Goal: Entertainment & Leisure: Consume media (video, audio)

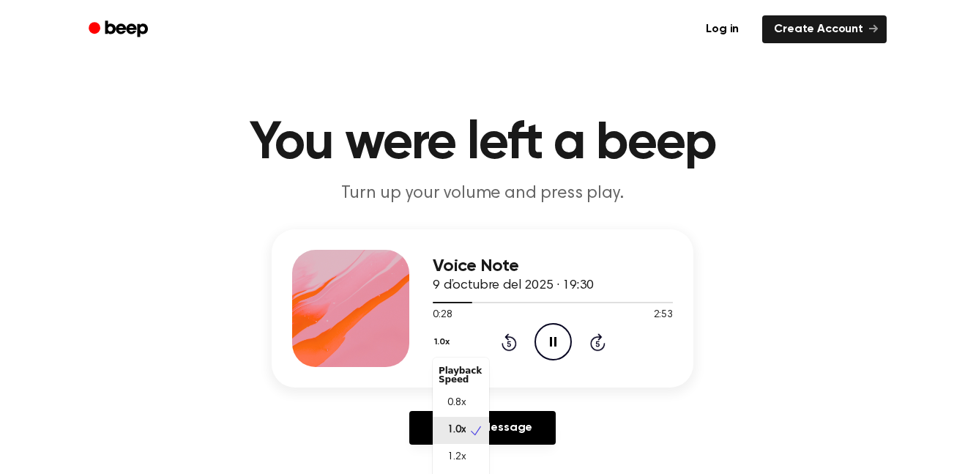
click at [446, 340] on button "1.0x" at bounding box center [444, 341] width 22 height 25
click at [513, 283] on div "Voice Note 9 d’octubre del 2025 · 19:30 0:29 2:53 Your browser does not support…" at bounding box center [553, 308] width 240 height 117
click at [548, 337] on icon "Pause Audio" at bounding box center [552, 341] width 37 height 37
click at [553, 336] on icon "Play Audio" at bounding box center [552, 341] width 37 height 37
click at [452, 190] on p "Turn up your volume and press play." at bounding box center [482, 194] width 562 height 24
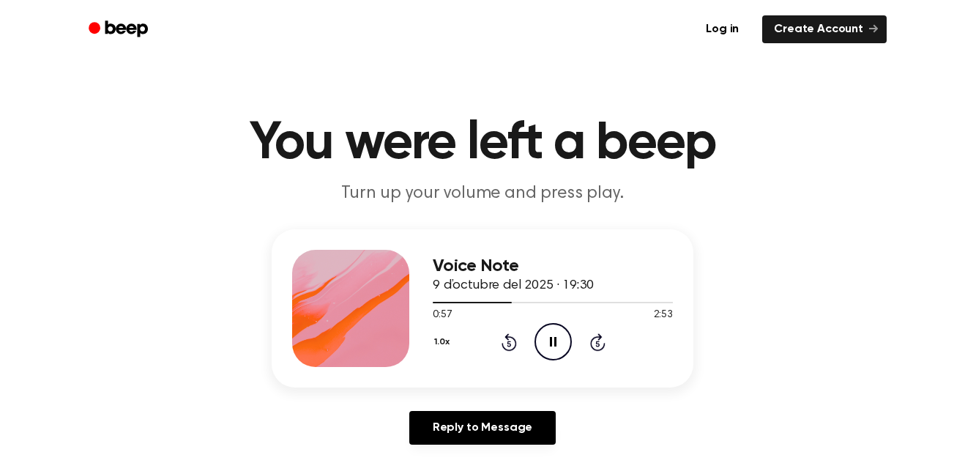
click at [444, 337] on button "1.0x" at bounding box center [444, 341] width 22 height 25
click at [559, 343] on div "1.0x Playback Speed 0.8x 1.0x 1.2x 1.5x 2.0x Rewind 5 seconds Pause Audio Skip …" at bounding box center [553, 341] width 240 height 37
click at [561, 334] on icon "Pause Audio" at bounding box center [552, 341] width 37 height 37
click at [561, 334] on icon "Play Audio" at bounding box center [552, 341] width 37 height 37
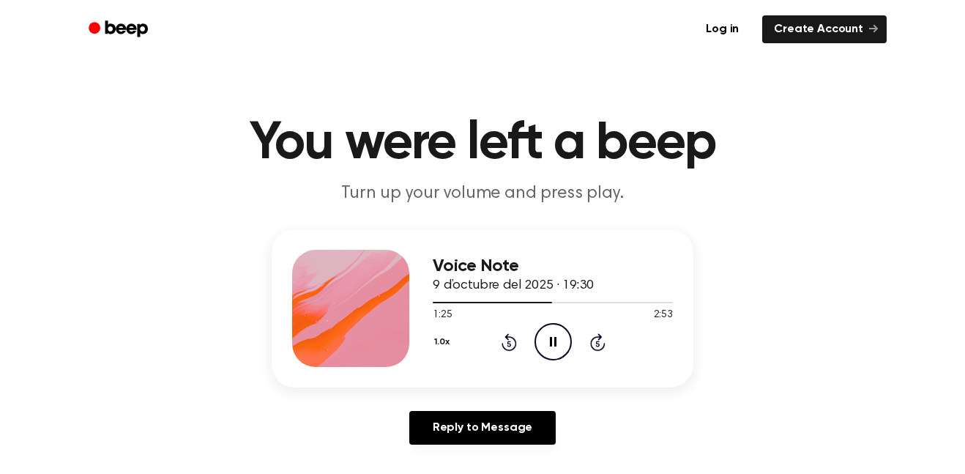
click at [659, 404] on div "Voice Note 9 d’octubre del 2025 · 19:30 1:25 2:53 Your browser does not support…" at bounding box center [483, 342] width 930 height 227
click at [551, 343] on icon at bounding box center [553, 342] width 7 height 10
click at [551, 343] on icon at bounding box center [554, 342] width 8 height 10
drag, startPoint x: 510, startPoint y: 295, endPoint x: 449, endPoint y: 297, distance: 60.8
click at [449, 297] on div "Voice Note 9 d’octubre del 2025 · 19:30 1:33 2:53 Your browser does not support…" at bounding box center [553, 308] width 240 height 117
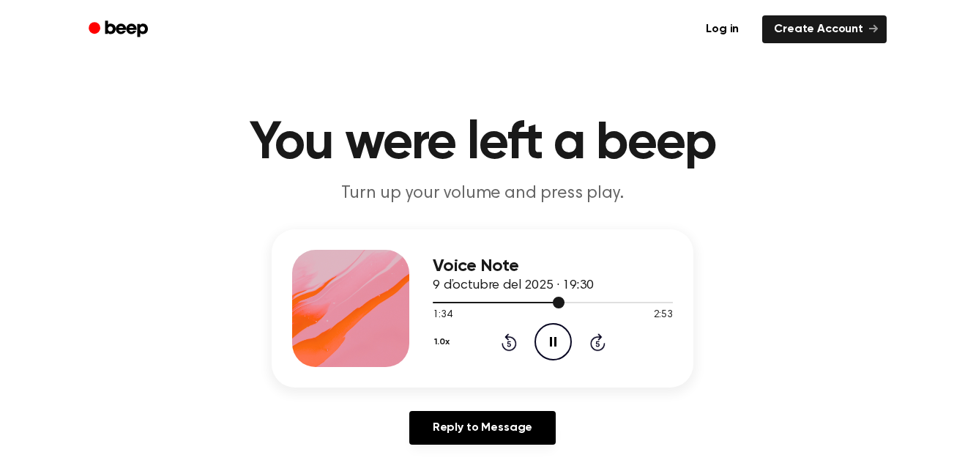
drag, startPoint x: 551, startPoint y: 302, endPoint x: 458, endPoint y: 305, distance: 93.8
click at [458, 305] on div at bounding box center [553, 302] width 240 height 12
click at [553, 346] on icon "Play Audio" at bounding box center [552, 341] width 37 height 37
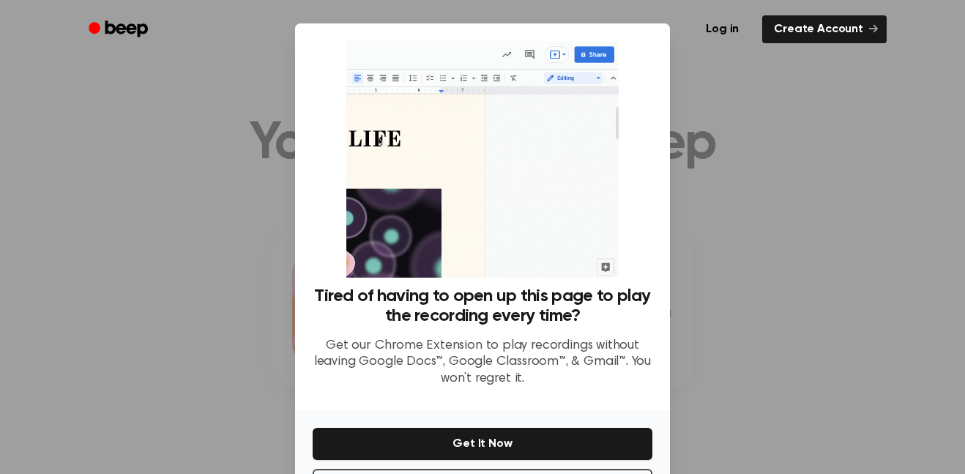
scroll to position [59, 0]
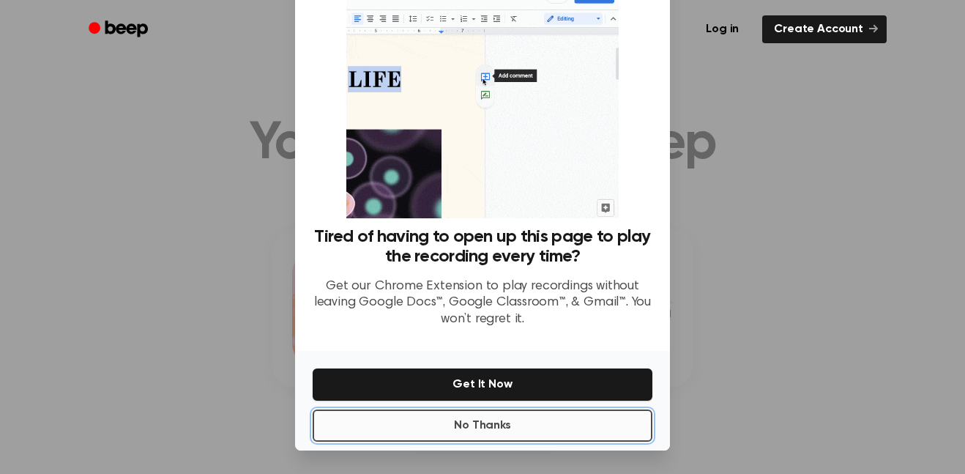
click at [618, 421] on button "No Thanks" at bounding box center [483, 425] width 340 height 32
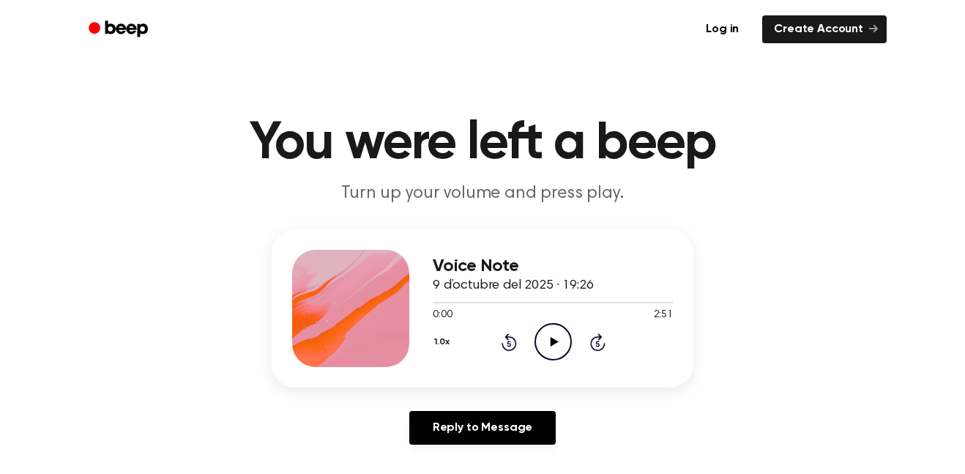
click at [555, 340] on icon at bounding box center [554, 342] width 8 height 10
click at [540, 337] on icon "Pause Audio" at bounding box center [552, 341] width 37 height 37
click at [551, 342] on icon at bounding box center [554, 342] width 8 height 10
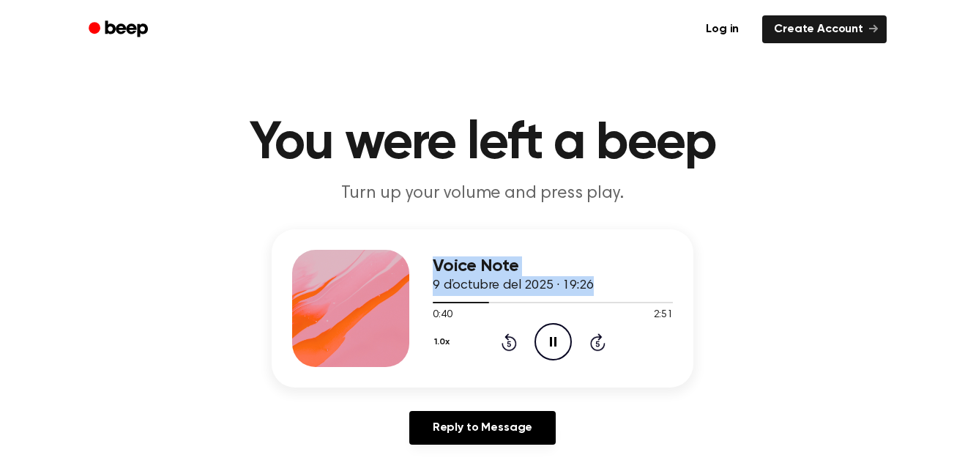
drag, startPoint x: 486, startPoint y: 301, endPoint x: 293, endPoint y: 322, distance: 194.4
click at [293, 322] on div "Voice Note 9 d’octubre del 2025 · 19:26 0:40 2:51 Your browser does not support…" at bounding box center [483, 308] width 422 height 158
click at [540, 306] on div at bounding box center [553, 302] width 240 height 12
drag, startPoint x: 502, startPoint y: 302, endPoint x: 391, endPoint y: 295, distance: 111.5
click at [391, 295] on div "Voice Note 9 d’octubre del 2025 · 19:26 0:52 2:51 Your browser does not support…" at bounding box center [483, 308] width 422 height 158
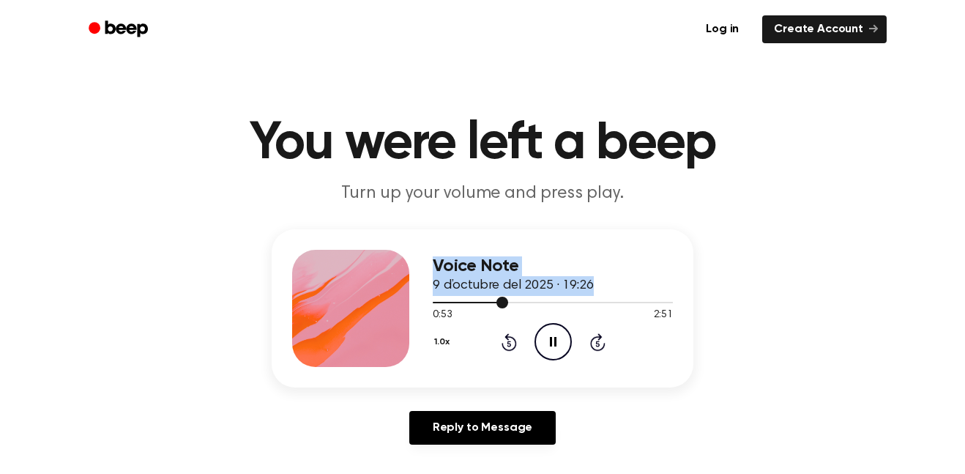
click at [516, 299] on div at bounding box center [553, 302] width 240 height 12
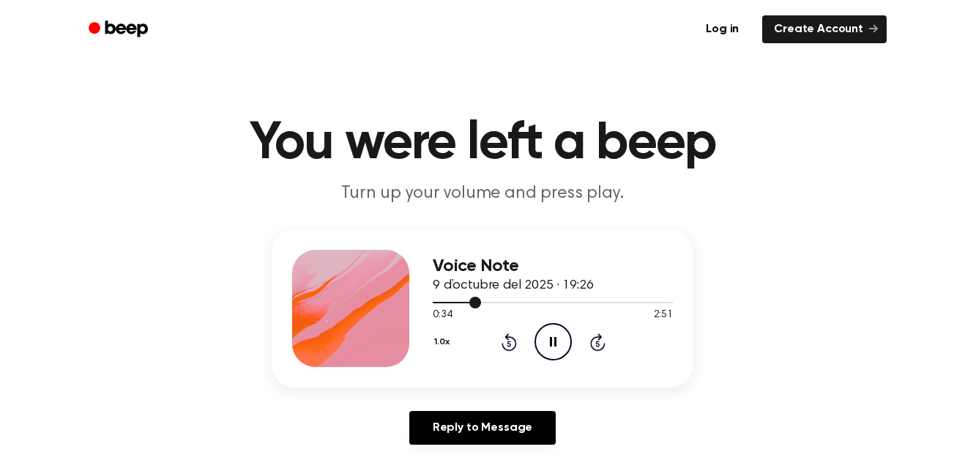
click at [478, 346] on div "1.0x Rewind 5 seconds Pause Audio Skip 5 seconds" at bounding box center [553, 341] width 240 height 37
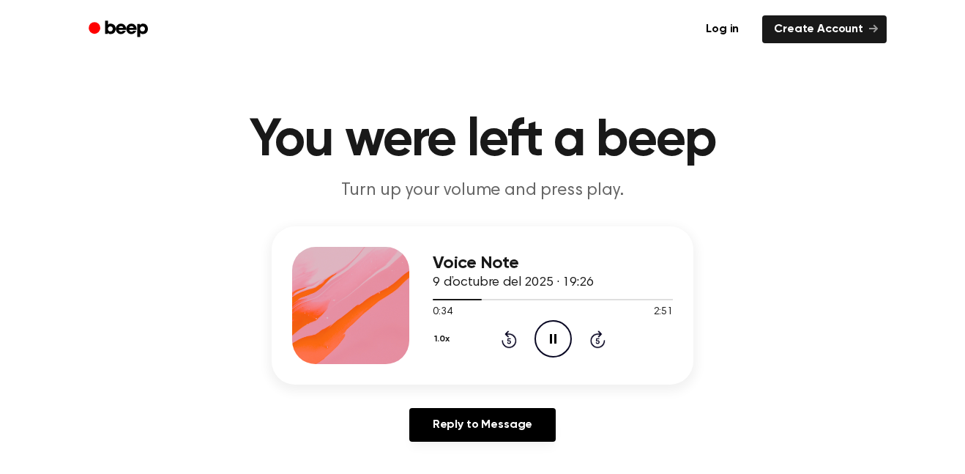
scroll to position [4, 0]
click at [509, 362] on div "Voice Note 9 d’octubre del 2025 · 19:26 0:35 2:51 Your browser does not support…" at bounding box center [553, 304] width 240 height 117
click at [507, 337] on icon at bounding box center [508, 338] width 15 height 18
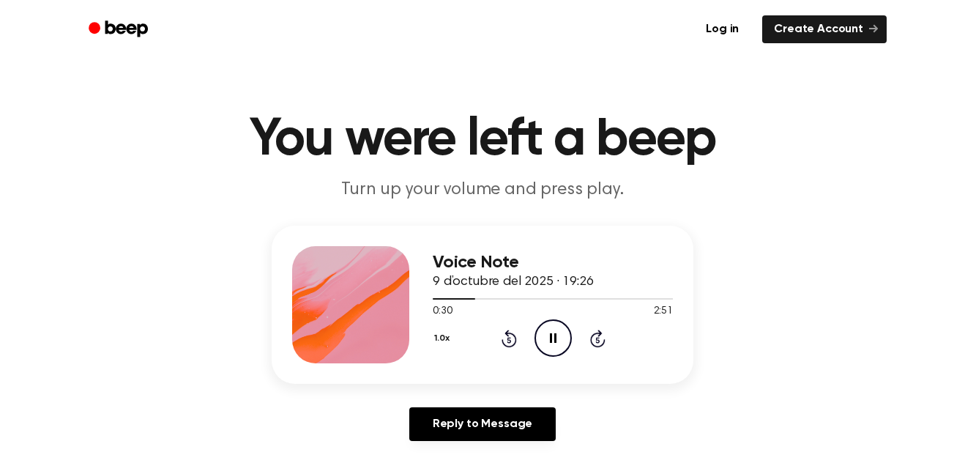
click at [509, 340] on icon at bounding box center [509, 340] width 4 height 6
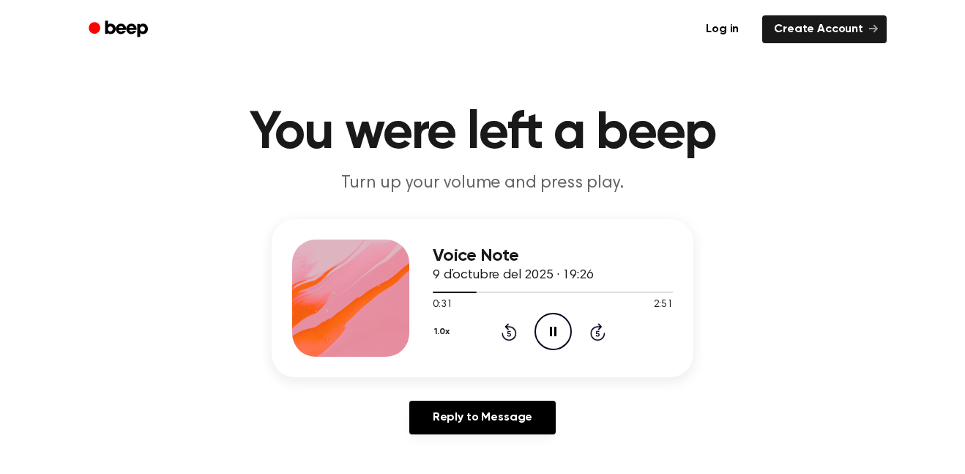
scroll to position [11, 0]
click at [546, 324] on icon "Pause Audio" at bounding box center [552, 330] width 37 height 37
click at [553, 323] on icon "Play Audio" at bounding box center [552, 330] width 37 height 37
click at [482, 290] on div at bounding box center [553, 291] width 240 height 12
click at [445, 290] on span at bounding box center [442, 292] width 12 height 12
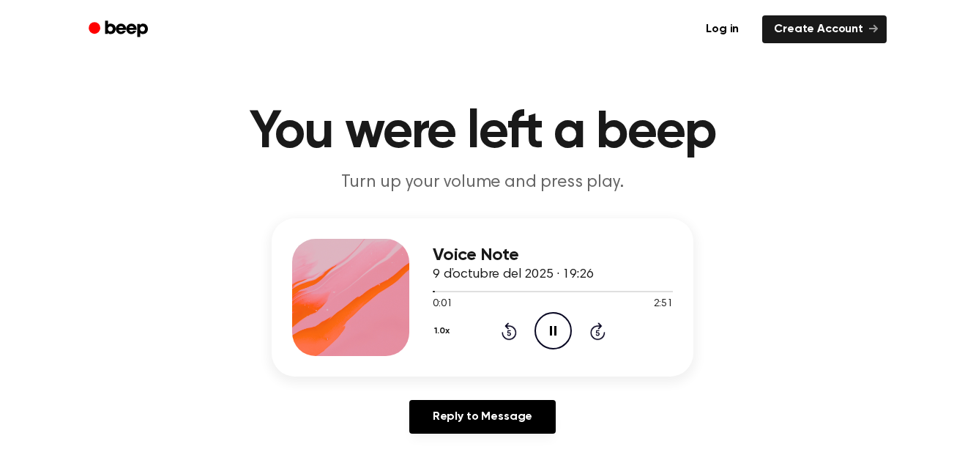
drag, startPoint x: 425, startPoint y: 293, endPoint x: 555, endPoint y: 294, distance: 130.3
click at [555, 294] on div at bounding box center [553, 291] width 240 height 12
click at [557, 293] on div at bounding box center [553, 291] width 240 height 12
click at [571, 291] on div at bounding box center [553, 291] width 240 height 1
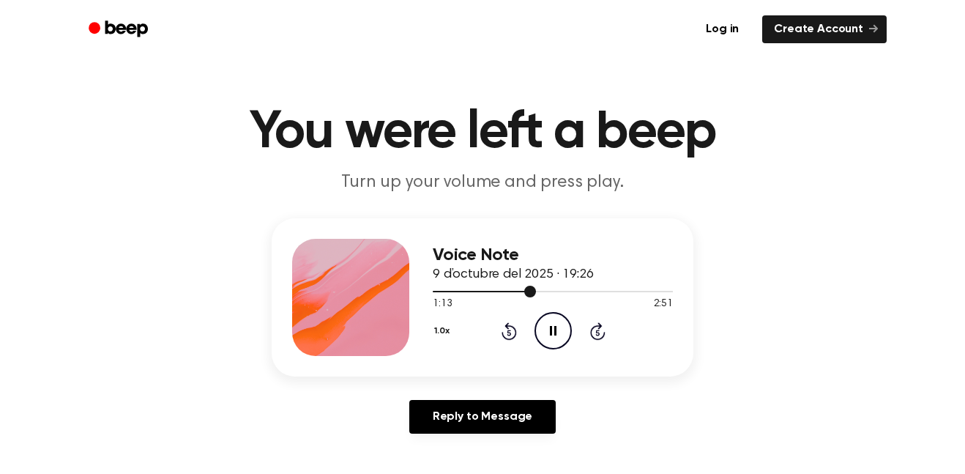
click at [571, 291] on div at bounding box center [553, 291] width 240 height 1
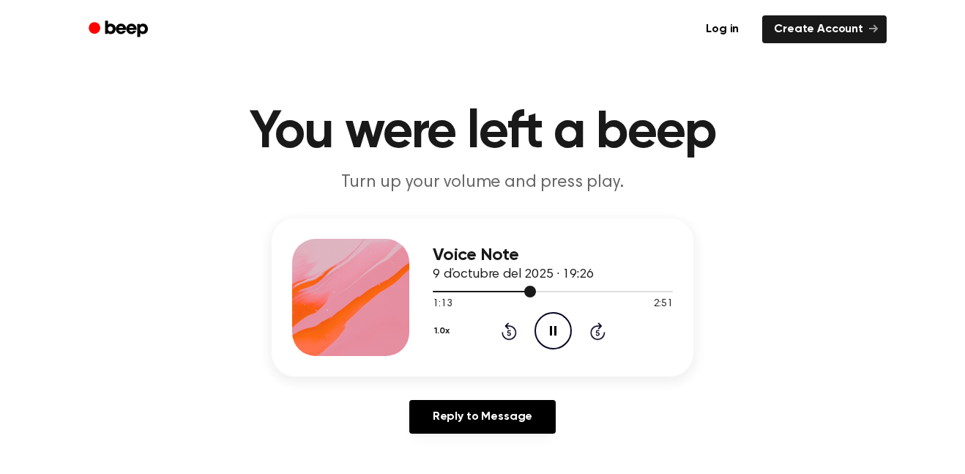
click at [571, 291] on div at bounding box center [553, 291] width 240 height 1
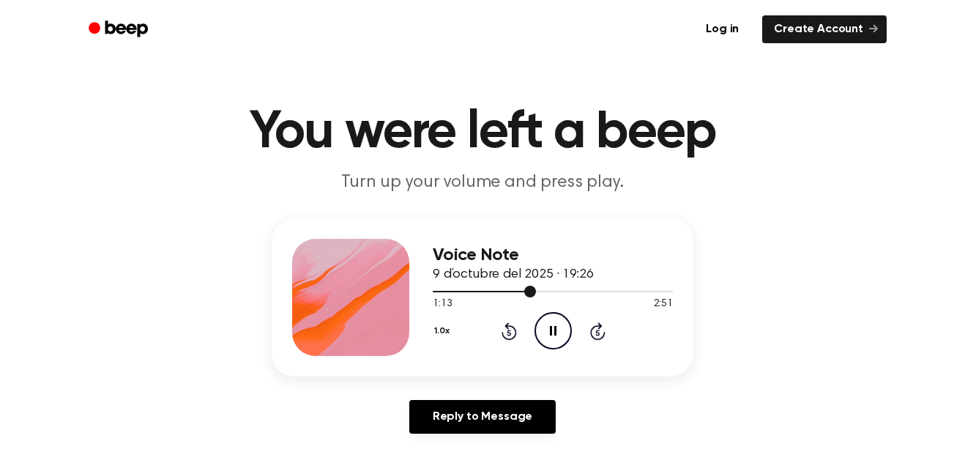
click at [571, 291] on div at bounding box center [553, 291] width 240 height 1
click at [565, 299] on div "1:14 2:51" at bounding box center [553, 304] width 240 height 15
click at [565, 293] on div at bounding box center [553, 291] width 240 height 12
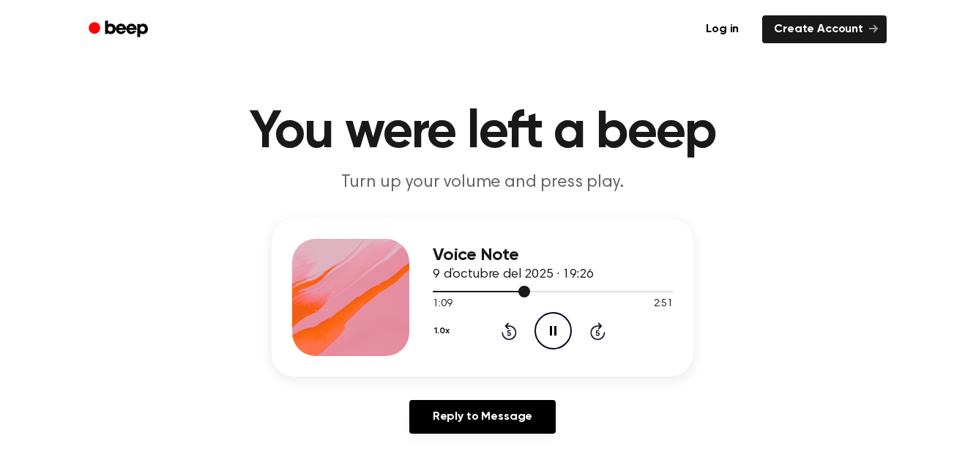
click at [565, 293] on div at bounding box center [553, 291] width 240 height 12
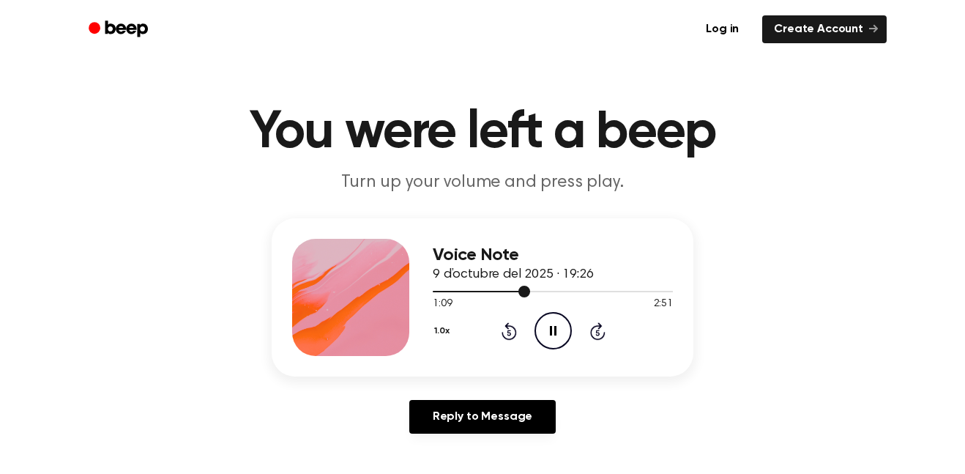
click at [565, 293] on div at bounding box center [553, 291] width 240 height 12
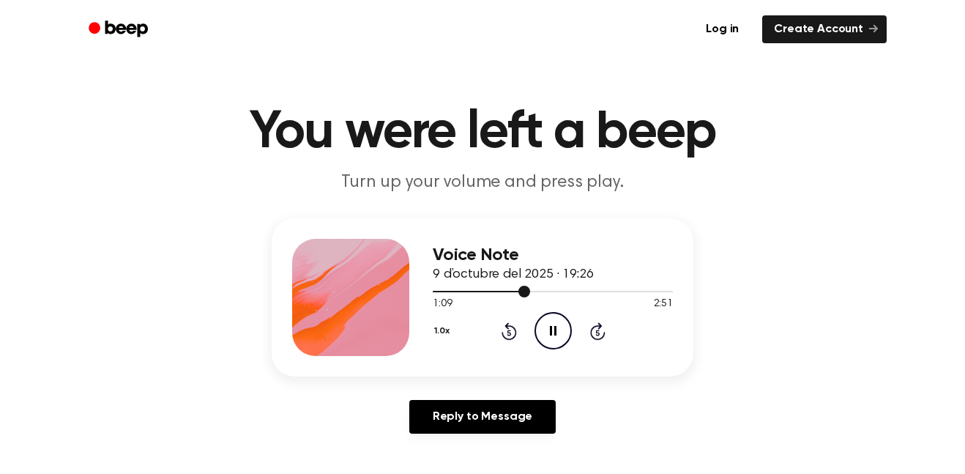
click at [565, 294] on div at bounding box center [553, 291] width 240 height 12
click at [570, 291] on div at bounding box center [553, 291] width 240 height 1
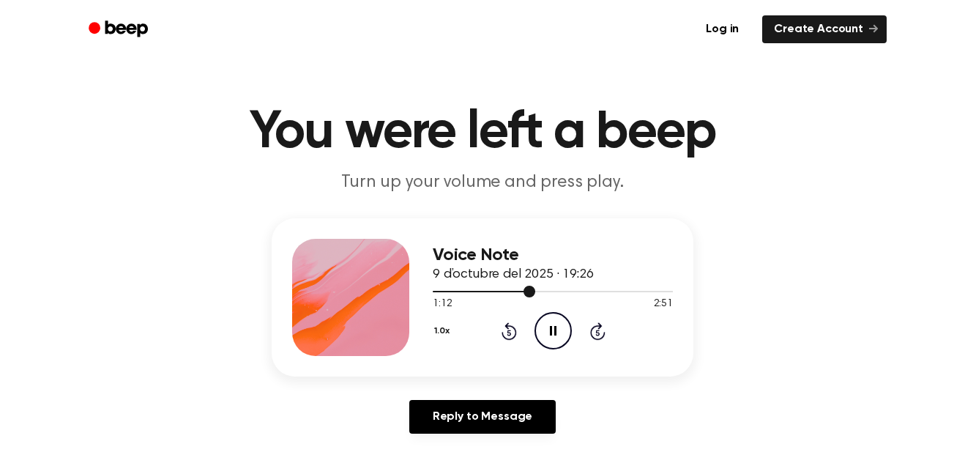
click at [570, 291] on div at bounding box center [553, 291] width 240 height 1
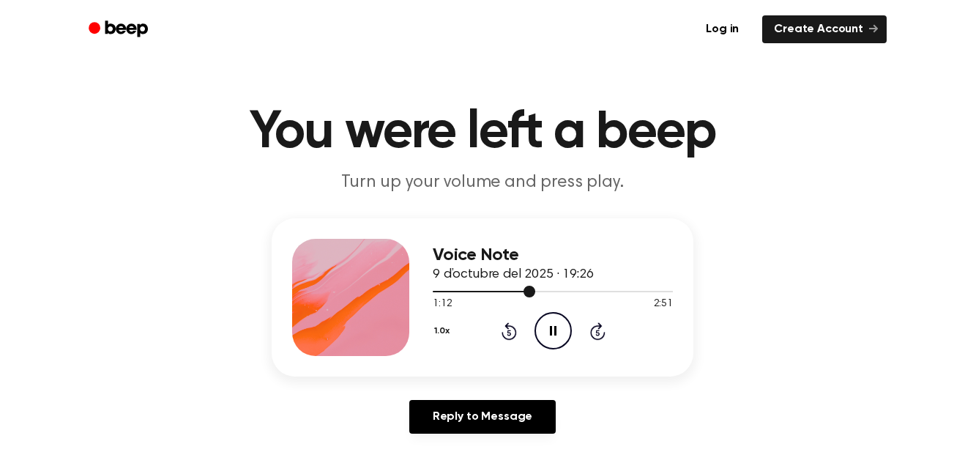
click at [570, 291] on div at bounding box center [553, 291] width 240 height 1
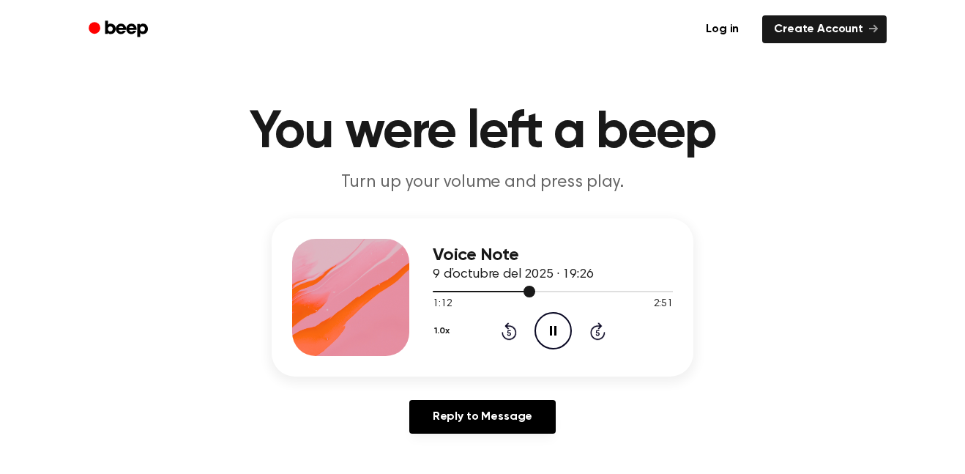
click at [570, 291] on div at bounding box center [553, 291] width 240 height 1
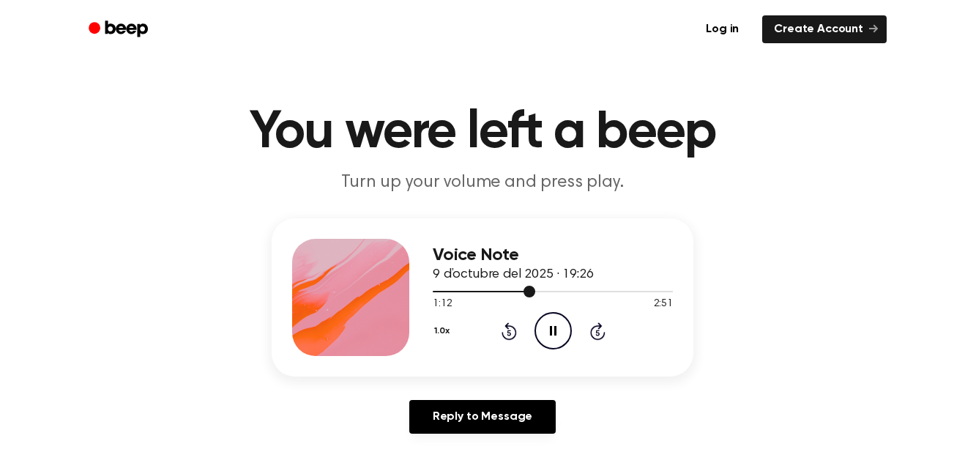
click at [570, 291] on div at bounding box center [553, 291] width 240 height 1
click at [543, 291] on div at bounding box center [553, 291] width 240 height 1
click at [542, 291] on div at bounding box center [553, 291] width 240 height 1
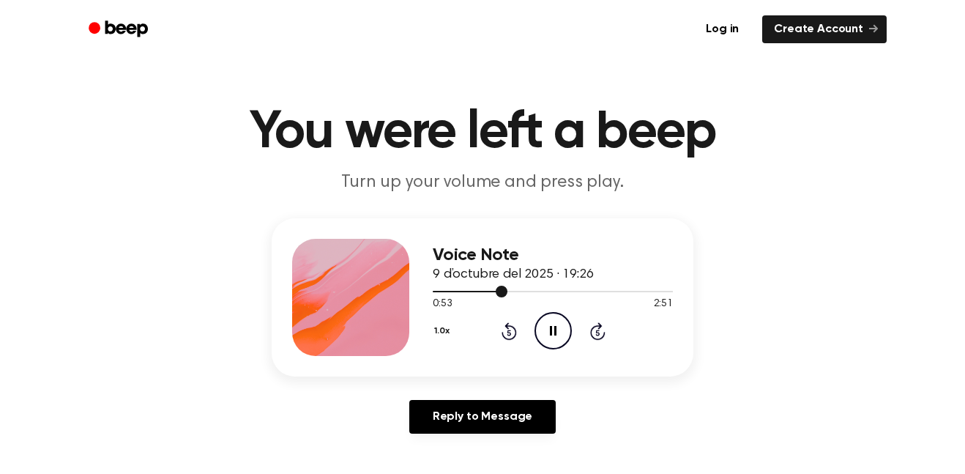
click at [542, 291] on div at bounding box center [553, 291] width 240 height 1
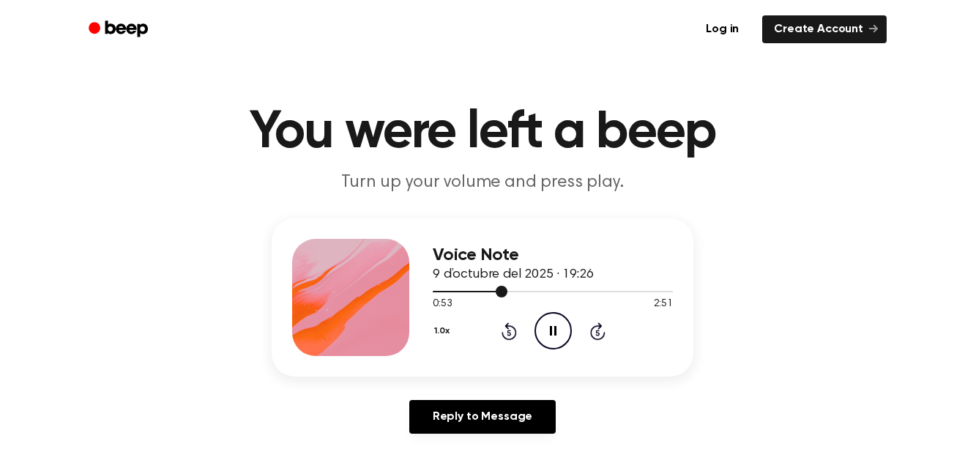
click at [542, 291] on div at bounding box center [553, 291] width 240 height 1
click at [564, 293] on div at bounding box center [553, 291] width 240 height 12
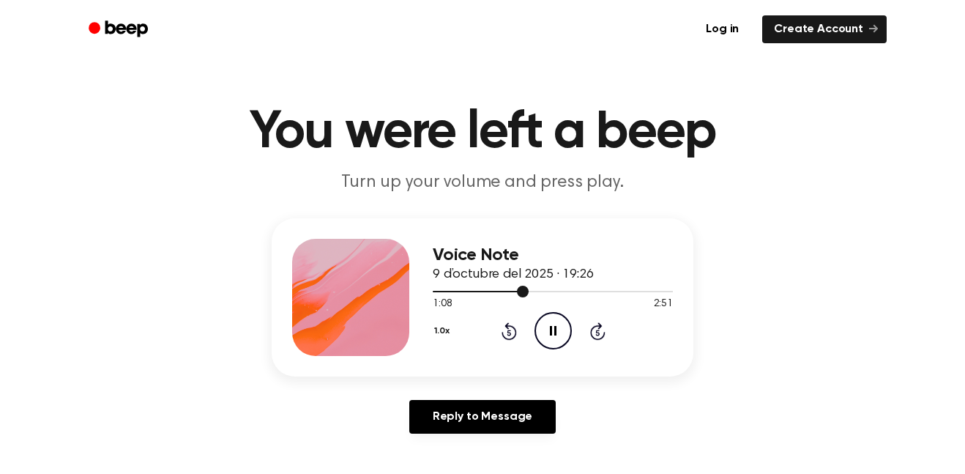
click at [564, 293] on div at bounding box center [553, 291] width 240 height 12
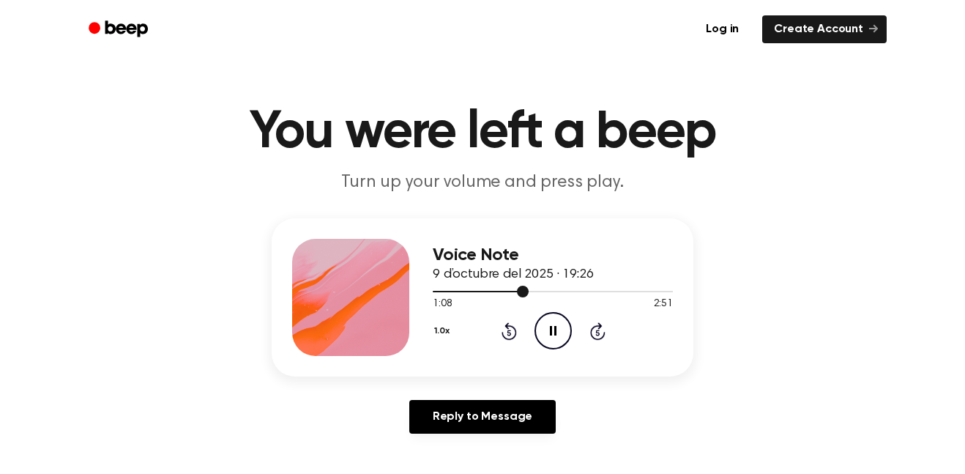
click at [564, 293] on div at bounding box center [553, 291] width 240 height 12
click at [563, 294] on div at bounding box center [553, 291] width 240 height 12
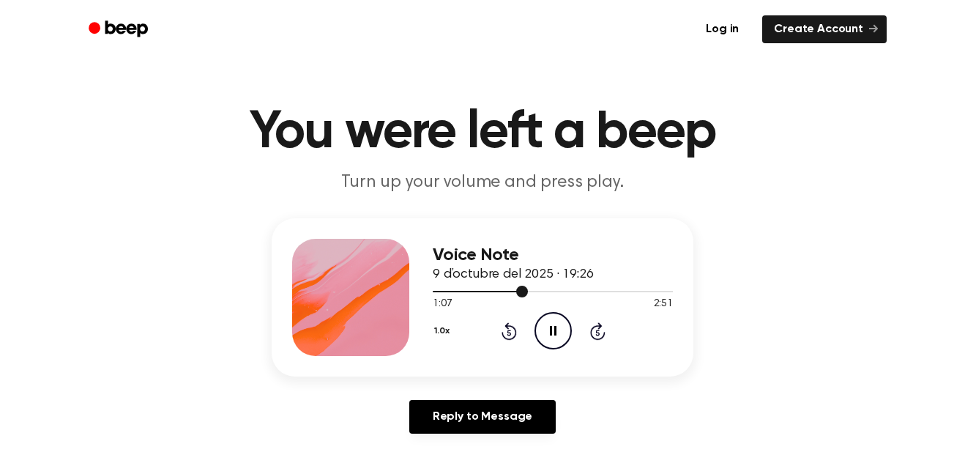
click at [563, 294] on div at bounding box center [553, 291] width 240 height 12
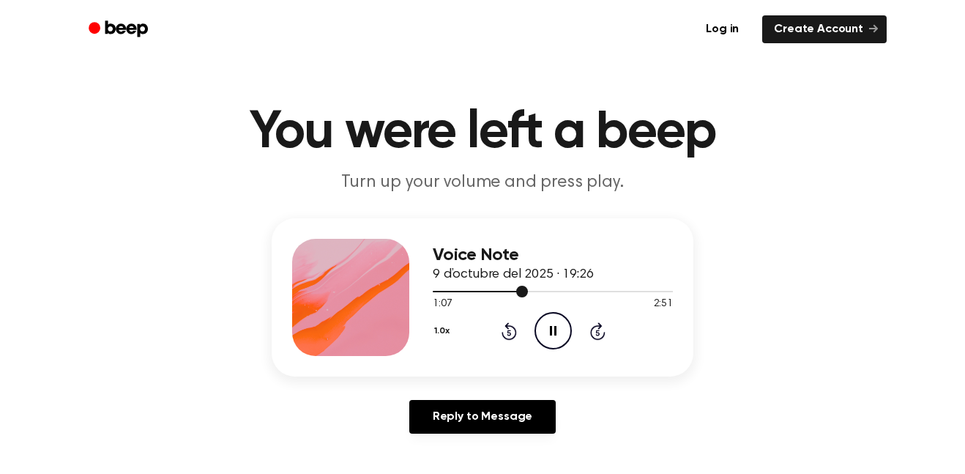
click at [563, 294] on div at bounding box center [553, 291] width 240 height 12
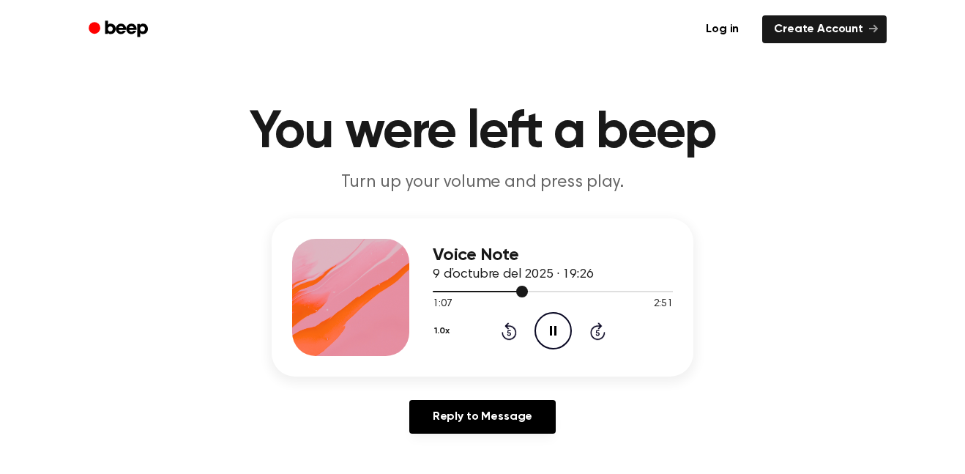
click at [563, 294] on div at bounding box center [553, 291] width 240 height 12
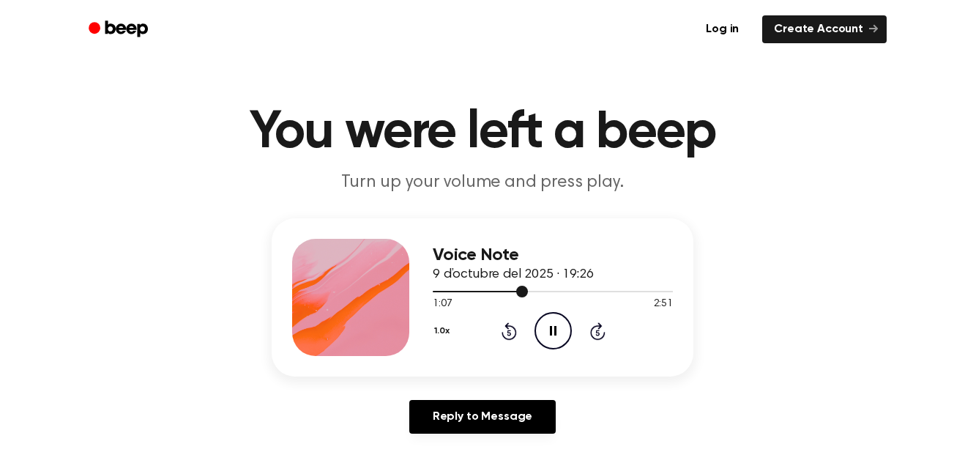
click at [563, 294] on div at bounding box center [553, 291] width 240 height 12
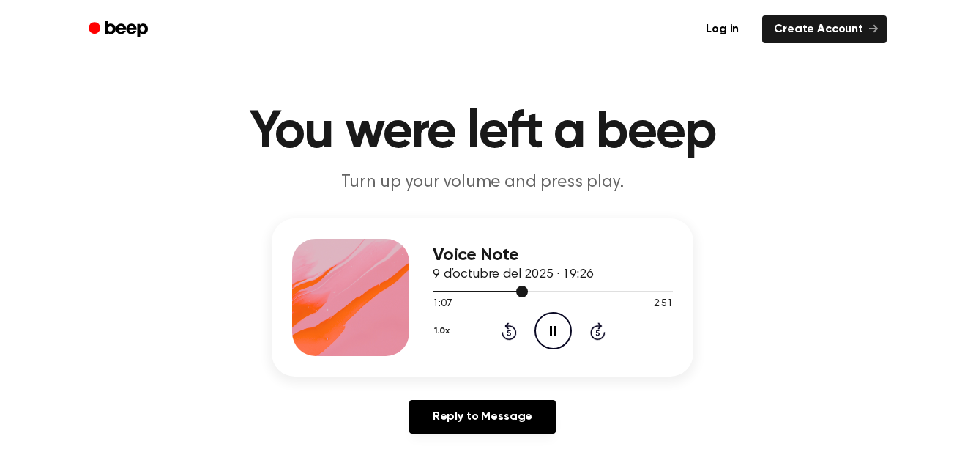
click at [563, 294] on div at bounding box center [553, 291] width 240 height 12
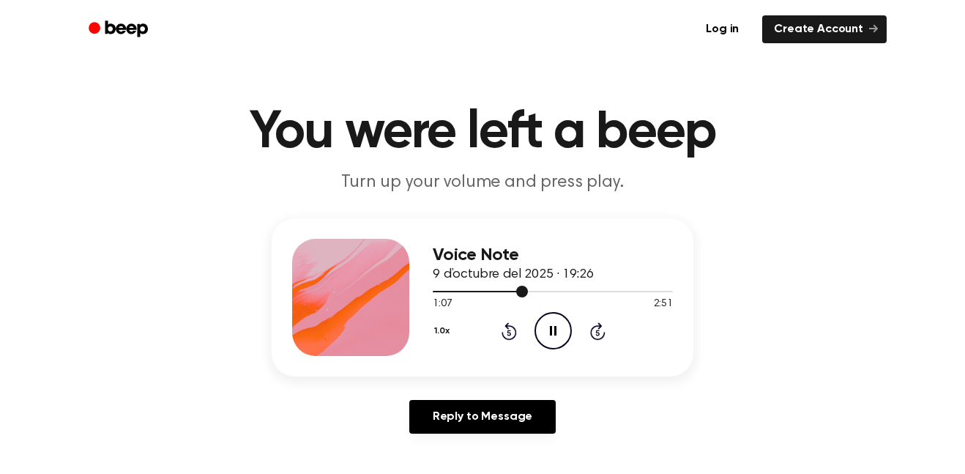
click at [563, 294] on div at bounding box center [553, 291] width 240 height 12
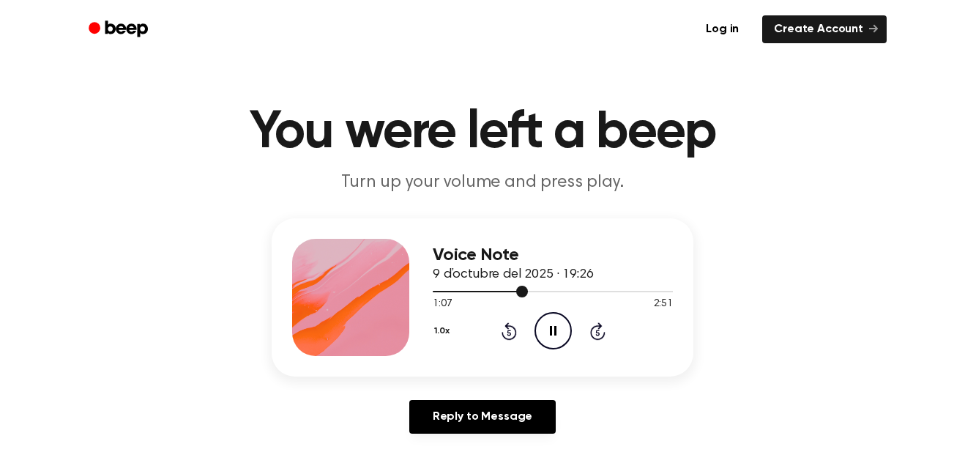
click at [563, 294] on div at bounding box center [553, 291] width 240 height 12
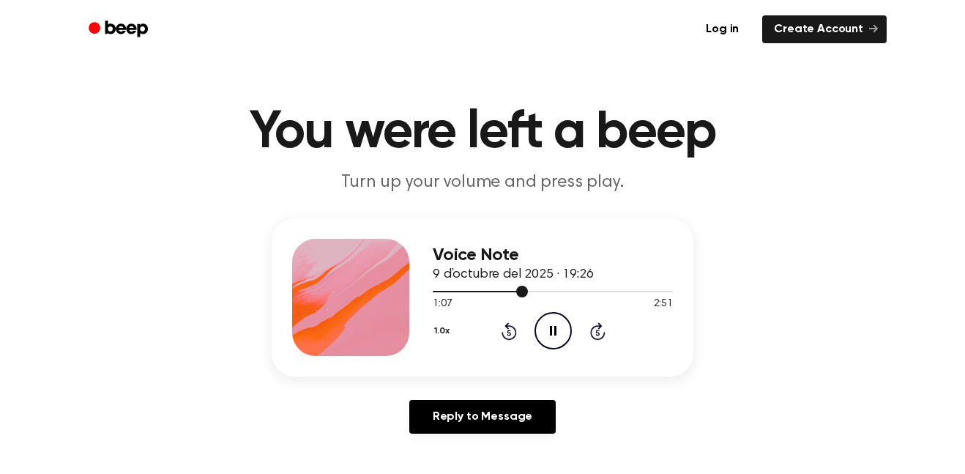
click at [563, 294] on div at bounding box center [553, 291] width 240 height 12
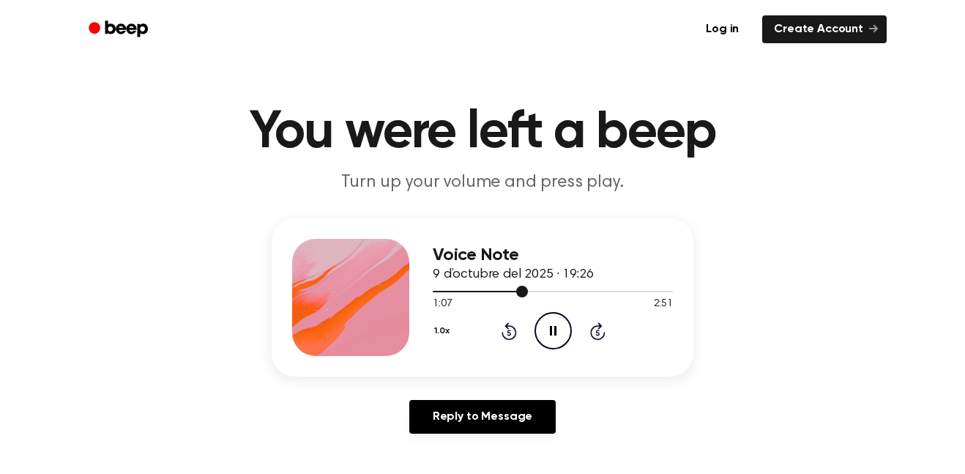
click at [563, 294] on div at bounding box center [553, 291] width 240 height 12
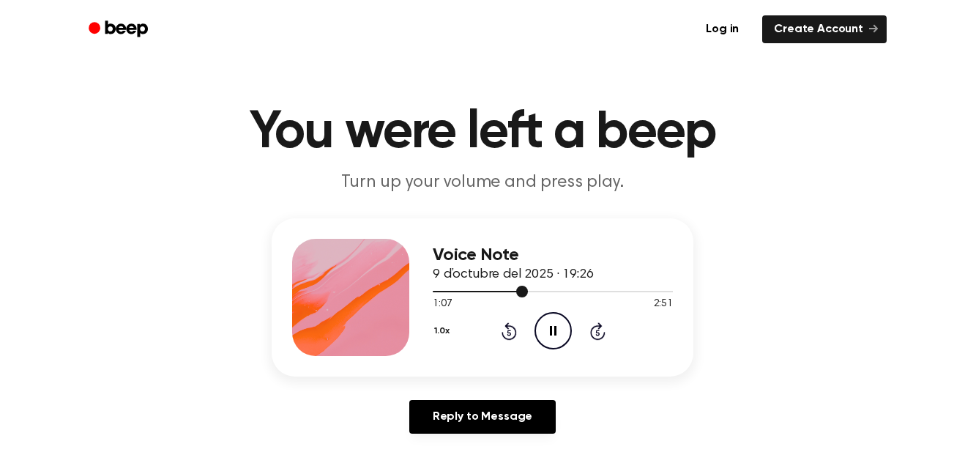
click at [563, 294] on div at bounding box center [553, 291] width 240 height 12
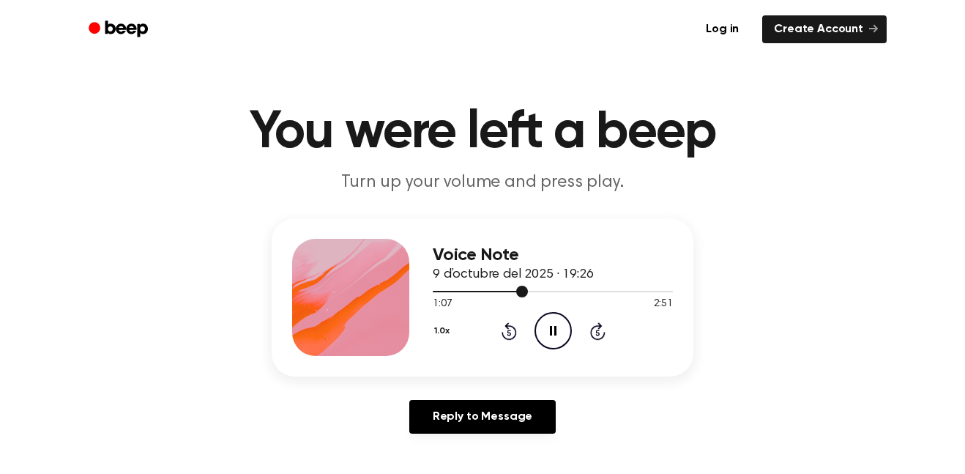
click at [563, 294] on div at bounding box center [553, 291] width 240 height 12
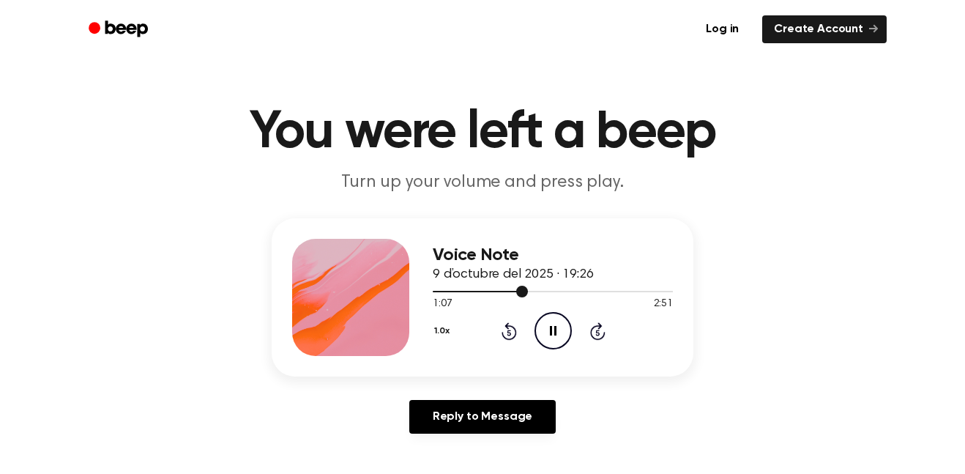
click at [563, 294] on div at bounding box center [553, 291] width 240 height 12
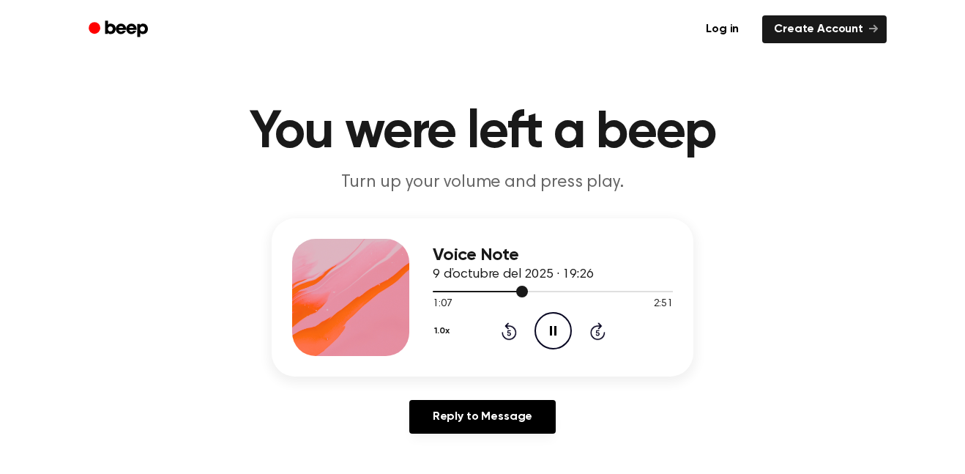
click at [563, 294] on div at bounding box center [553, 291] width 240 height 12
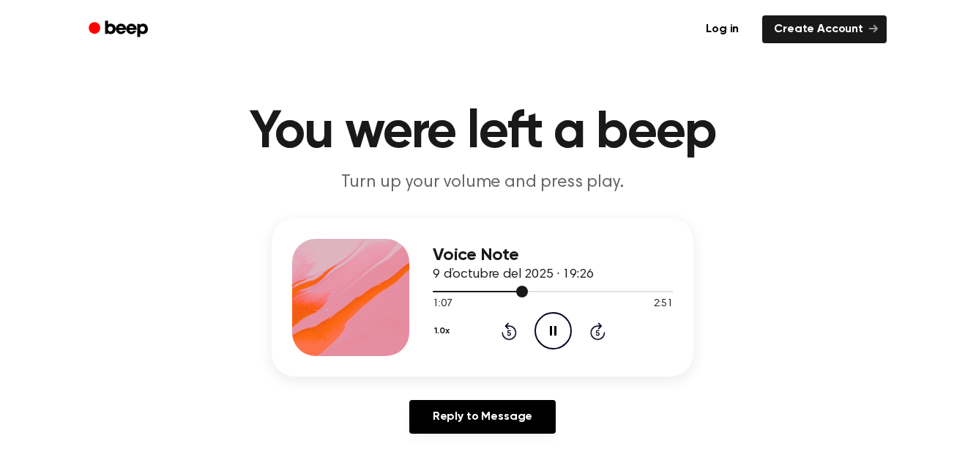
click at [563, 294] on div at bounding box center [553, 291] width 240 height 12
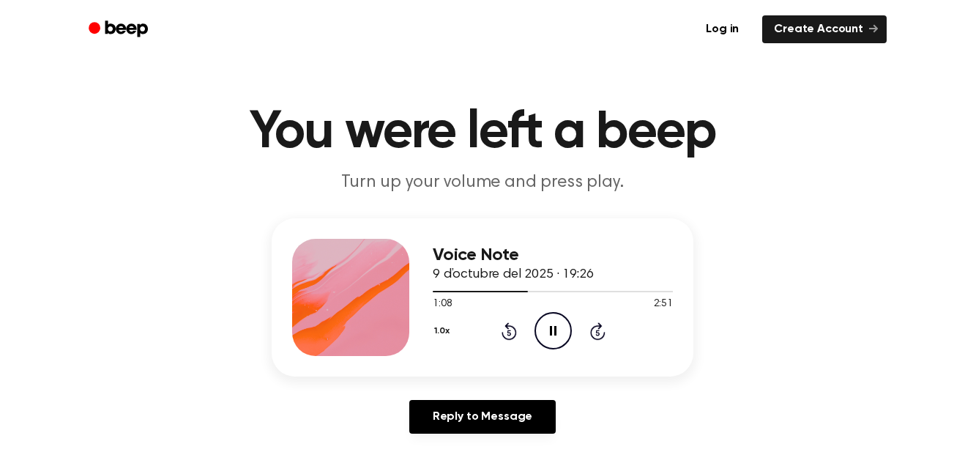
click at [600, 298] on div "1:08 2:51" at bounding box center [553, 304] width 240 height 15
click at [601, 291] on div at bounding box center [553, 291] width 240 height 1
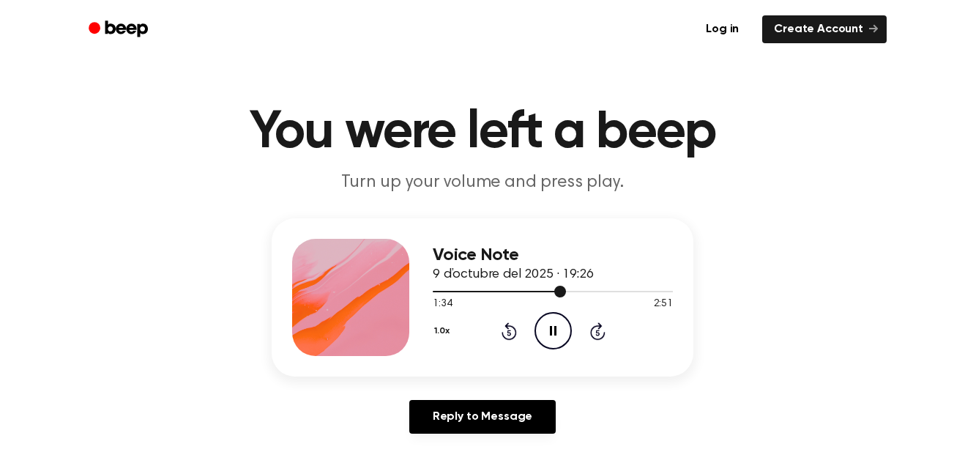
click at [601, 291] on div at bounding box center [553, 291] width 240 height 1
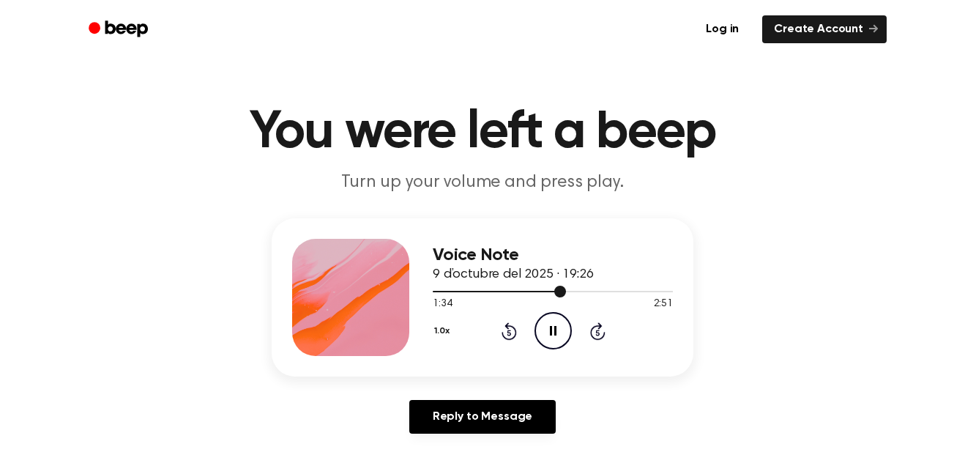
click at [601, 291] on div at bounding box center [553, 291] width 240 height 1
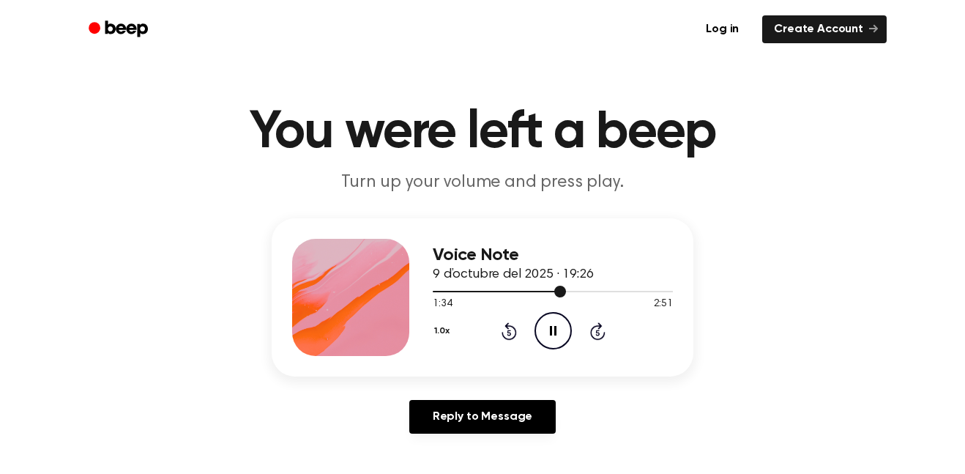
click at [601, 291] on div at bounding box center [553, 291] width 240 height 1
click at [553, 344] on icon "Play Audio" at bounding box center [552, 330] width 37 height 37
click at [564, 291] on div at bounding box center [553, 291] width 240 height 1
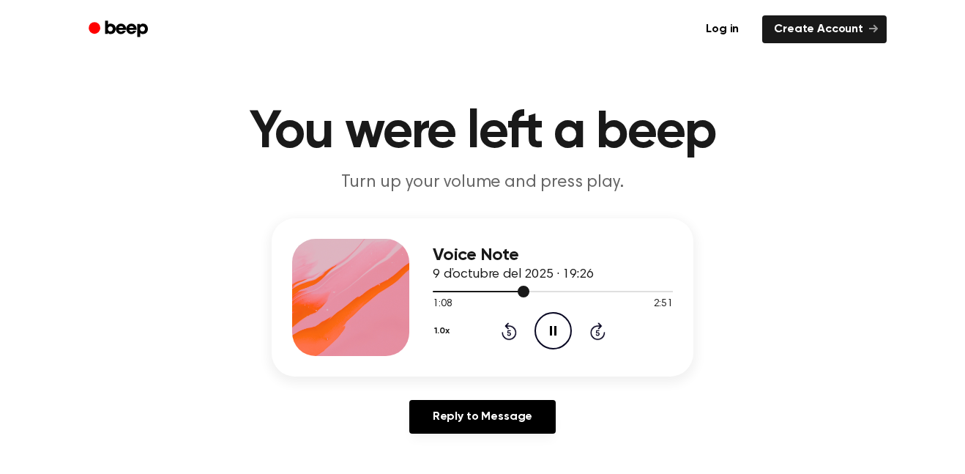
click at [564, 291] on div at bounding box center [553, 291] width 240 height 1
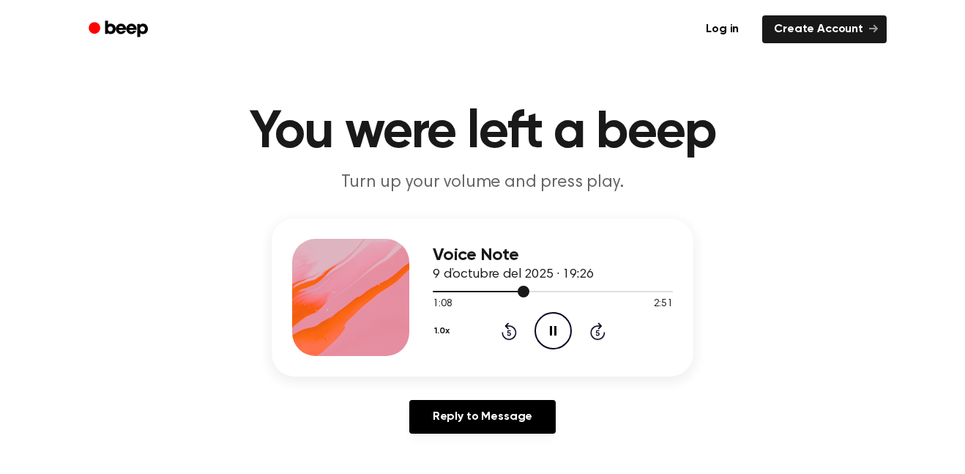
click at [564, 291] on div at bounding box center [553, 291] width 240 height 1
click at [517, 337] on div "1.0x Rewind 5 seconds Pause Audio Skip 5 seconds" at bounding box center [553, 330] width 240 height 37
click at [514, 339] on icon "Rewind 5 seconds" at bounding box center [509, 330] width 16 height 19
click at [510, 338] on icon at bounding box center [508, 331] width 15 height 18
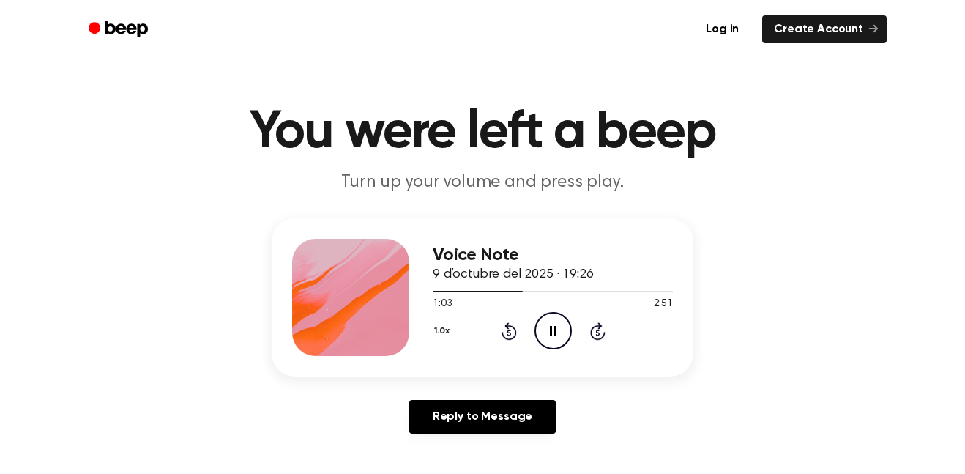
click at [510, 329] on icon "Rewind 5 seconds" at bounding box center [509, 330] width 16 height 19
click at [510, 323] on icon "Rewind 5 seconds" at bounding box center [509, 330] width 16 height 19
click at [509, 332] on icon at bounding box center [509, 332] width 4 height 6
click at [509, 333] on icon "Rewind 5 seconds" at bounding box center [509, 330] width 16 height 19
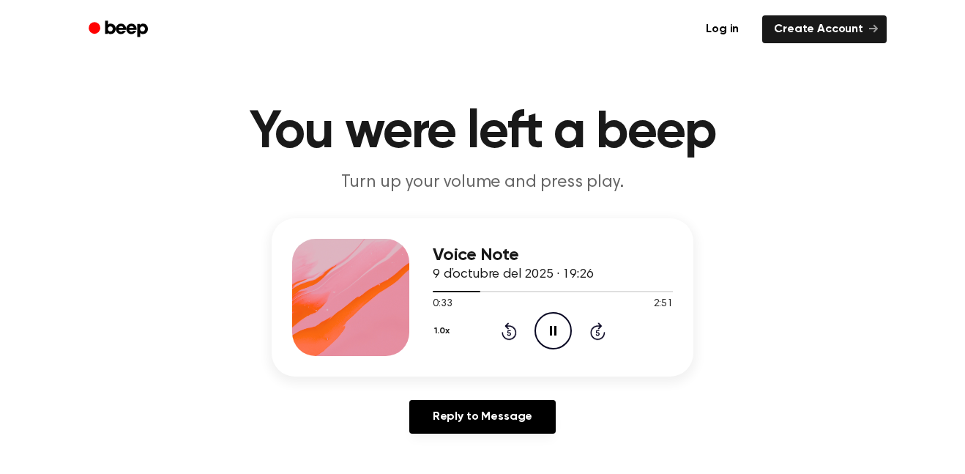
click at [509, 332] on icon at bounding box center [509, 332] width 4 height 6
click at [509, 324] on icon at bounding box center [508, 331] width 15 height 18
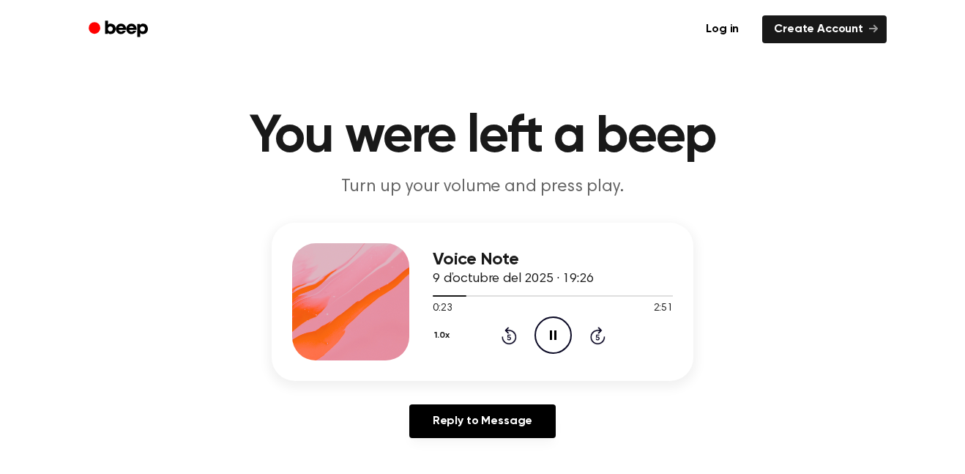
scroll to position [0, 0]
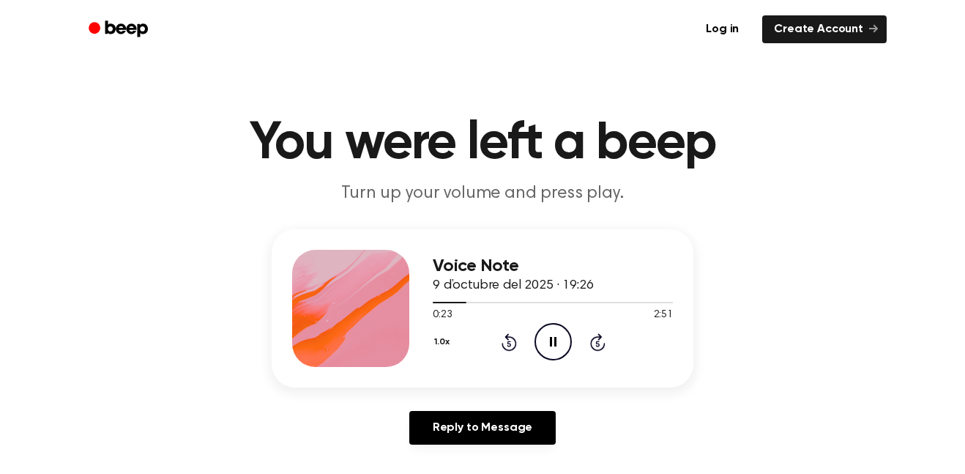
click at [509, 343] on icon at bounding box center [509, 343] width 4 height 6
click at [509, 344] on icon "Rewind 5 seconds" at bounding box center [509, 341] width 16 height 19
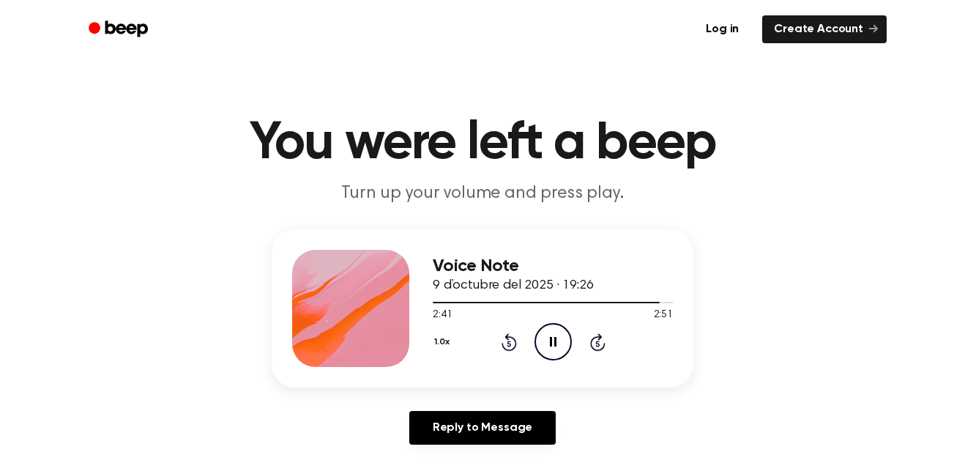
click at [351, 108] on main "You were left a beep Turn up your volume and press play. Voice Note 9 d’octubre…" at bounding box center [482, 451] width 965 height 903
click at [518, 228] on main "You were left a beep Turn up your volume and press play. Voice Note 9 d’octubre…" at bounding box center [482, 451] width 965 height 903
